Goal: Navigation & Orientation: Find specific page/section

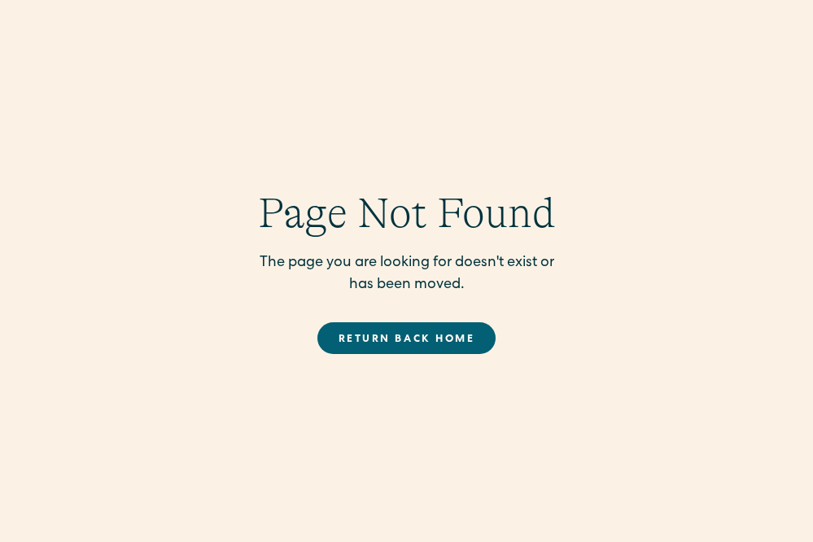
click at [384, 343] on link "Return back Home" at bounding box center [406, 338] width 178 height 32
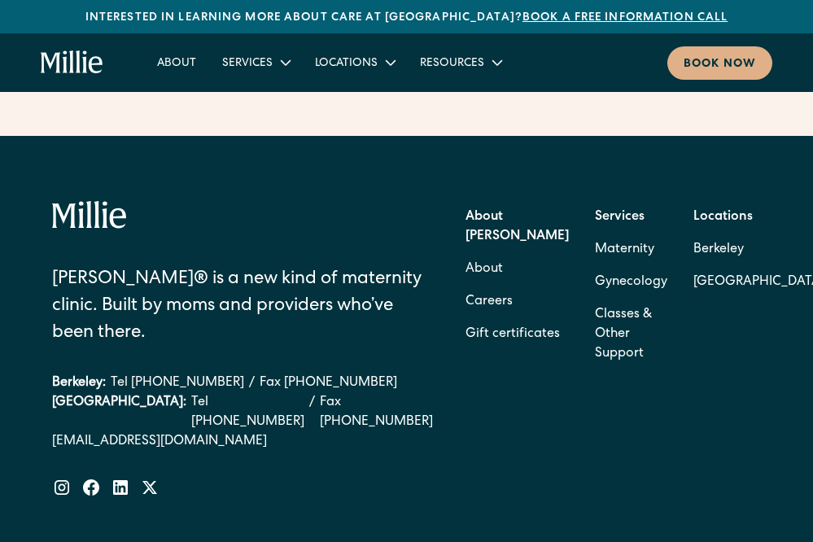
scroll to position [7286, 0]
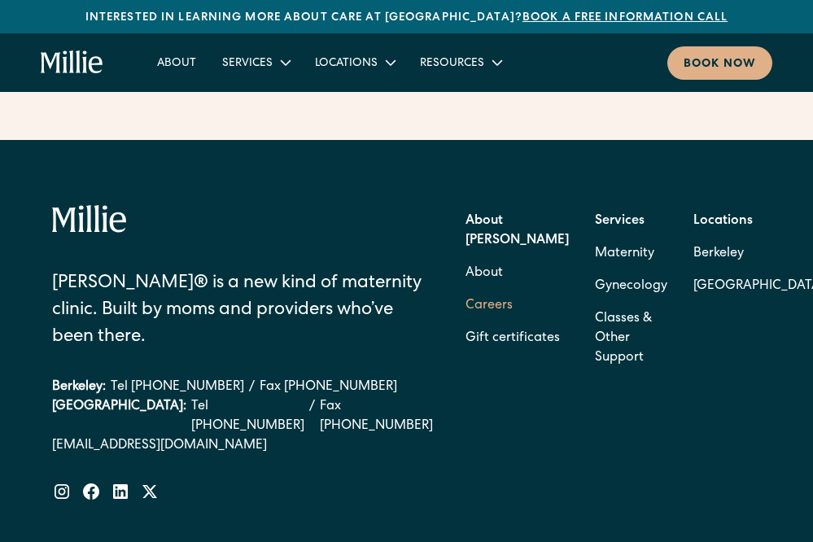
click at [466, 290] on link "Careers" at bounding box center [489, 306] width 47 height 33
